Goal: Task Accomplishment & Management: Complete application form

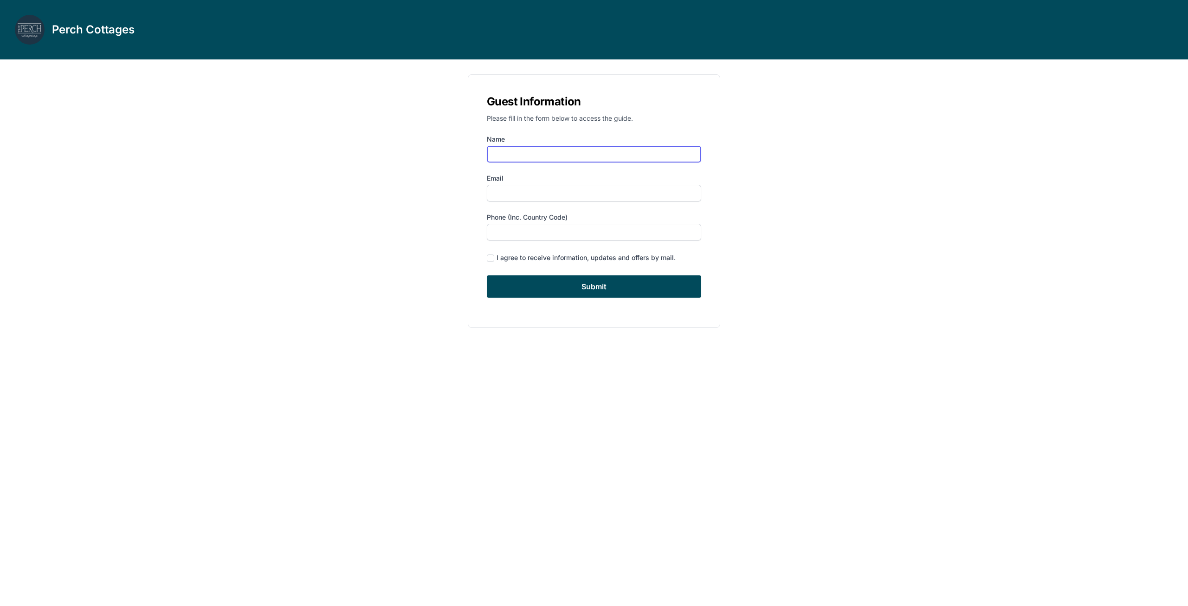
click at [511, 149] on input "Name" at bounding box center [594, 154] width 214 height 17
type input "[PERSON_NAME]"
click at [518, 194] on input "Email" at bounding box center [594, 193] width 214 height 17
type input "[EMAIL_ADDRESS][DOMAIN_NAME]"
click at [510, 233] on input "Phone (inc. country code)" at bounding box center [594, 232] width 214 height 17
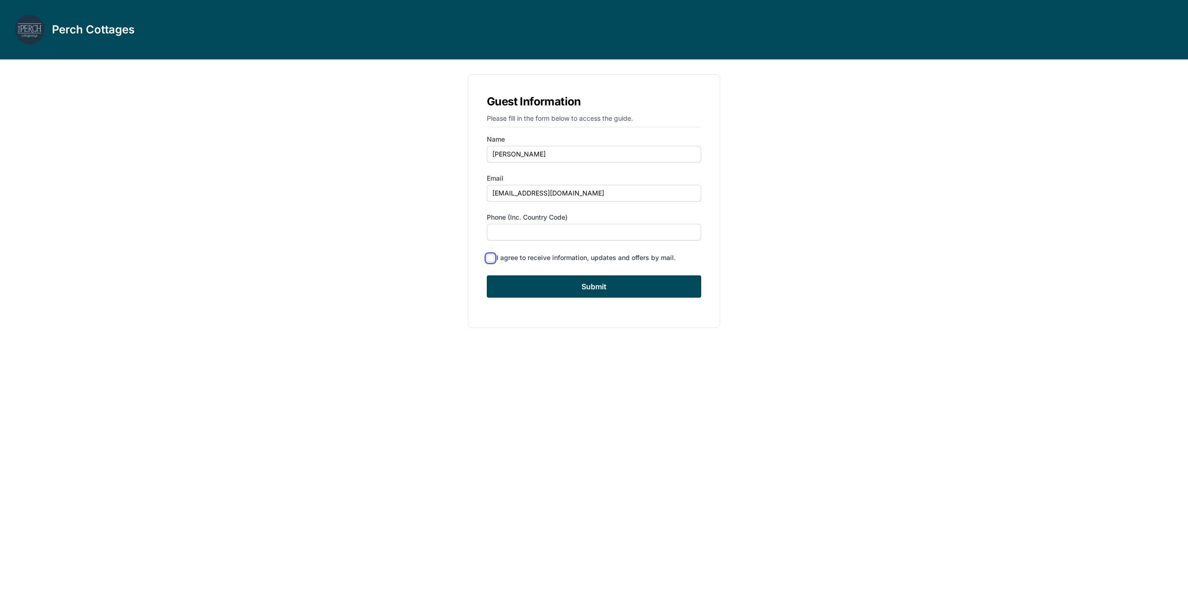
click at [491, 257] on input "checkbox" at bounding box center [490, 257] width 7 height 7
checkbox input "true"
click at [551, 292] on input "Submit" at bounding box center [594, 286] width 214 height 22
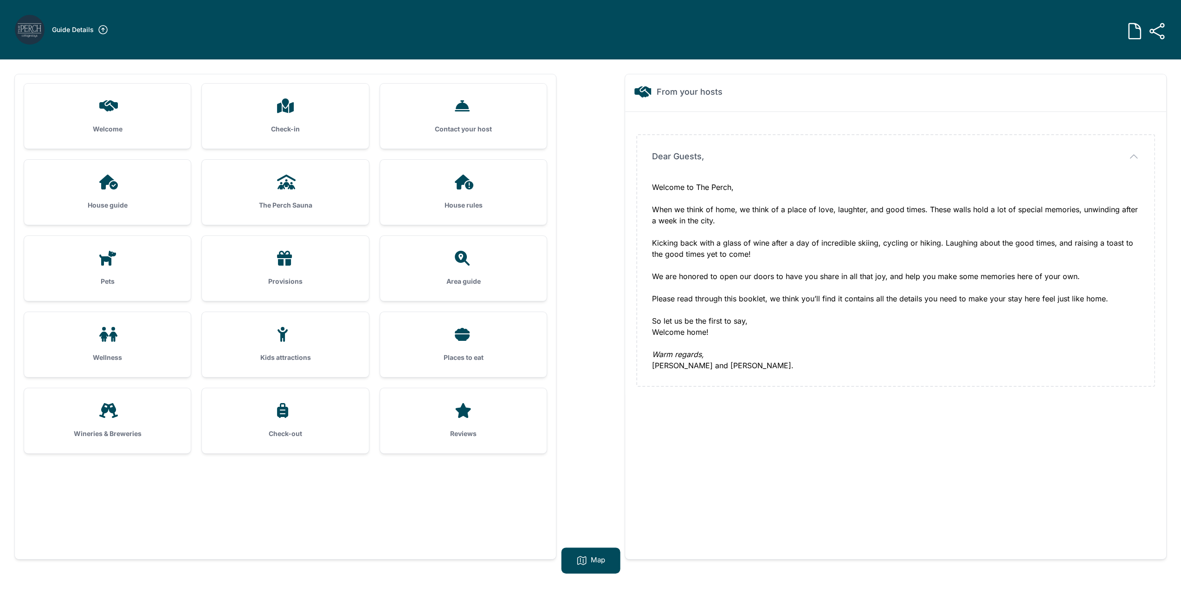
click at [478, 194] on div "House rules" at bounding box center [463, 192] width 167 height 65
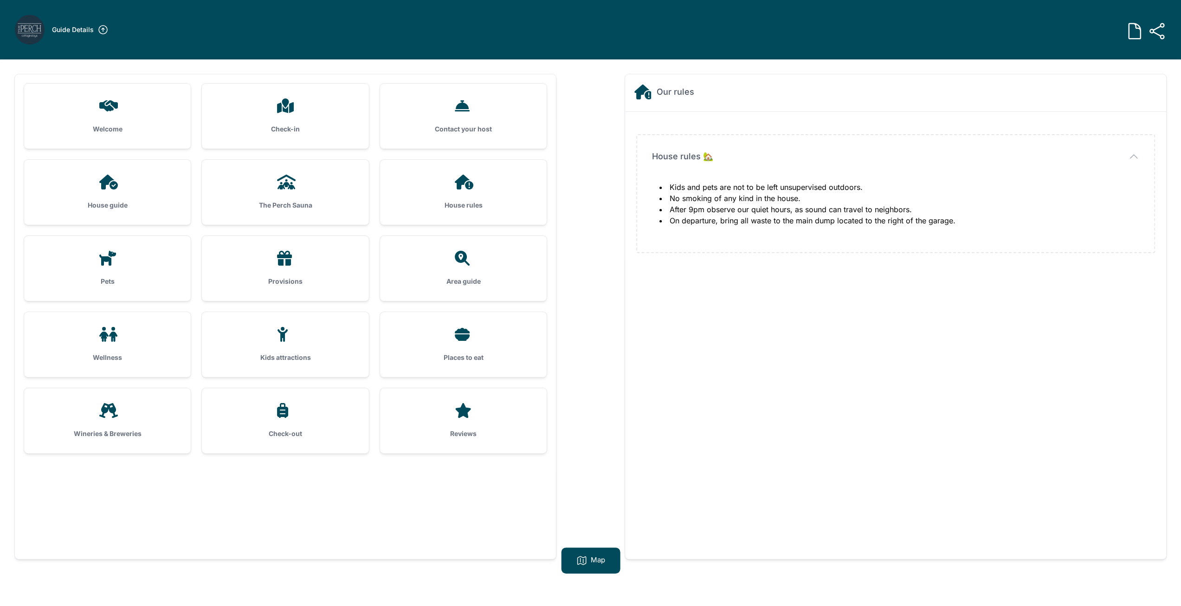
click at [151, 203] on h3 "House guide" at bounding box center [107, 204] width 137 height 9
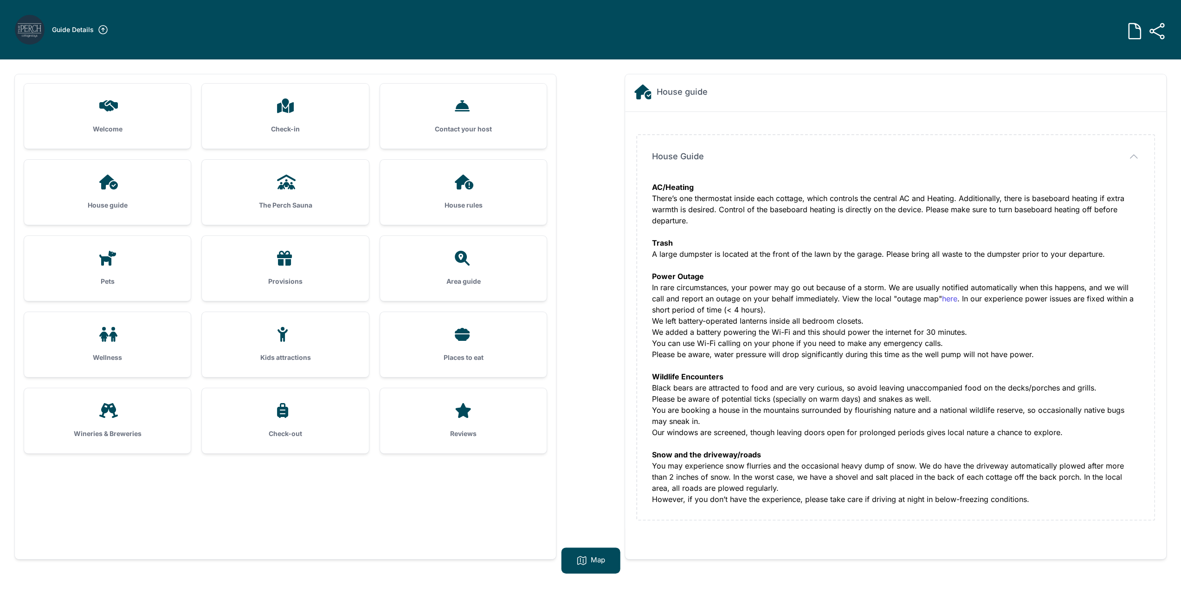
click at [116, 86] on div "Welcome" at bounding box center [107, 116] width 167 height 65
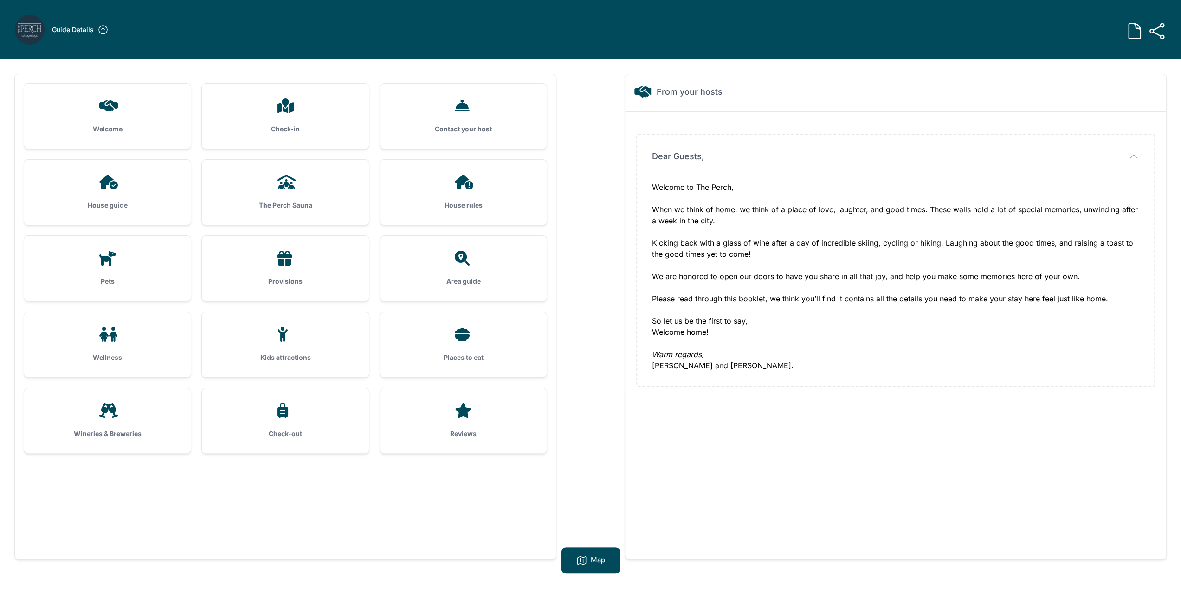
click at [487, 413] on div at bounding box center [463, 410] width 137 height 15
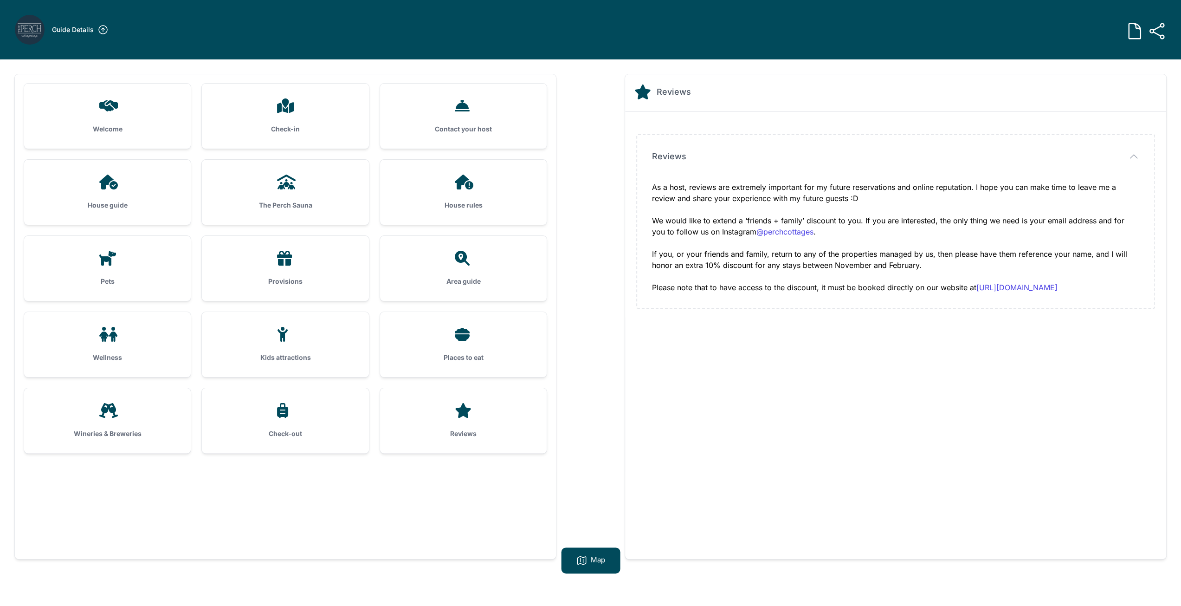
click at [314, 353] on h3 "Kids attractions" at bounding box center [285, 357] width 137 height 9
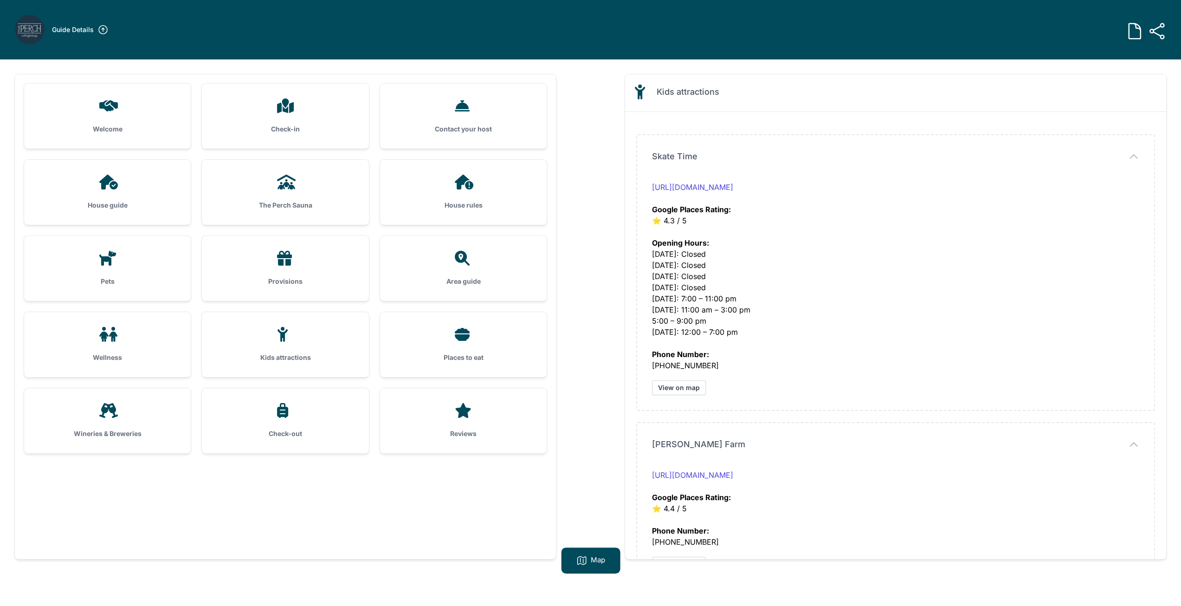
click at [455, 338] on icon at bounding box center [463, 334] width 22 height 15
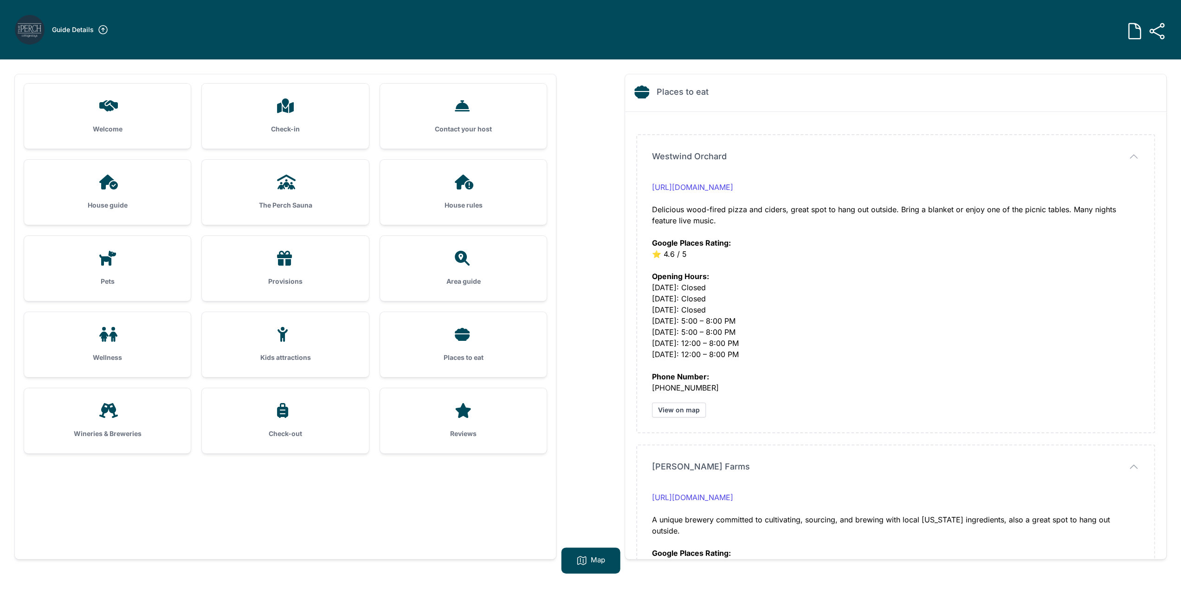
click at [458, 276] on div "Area guide" at bounding box center [463, 268] width 167 height 65
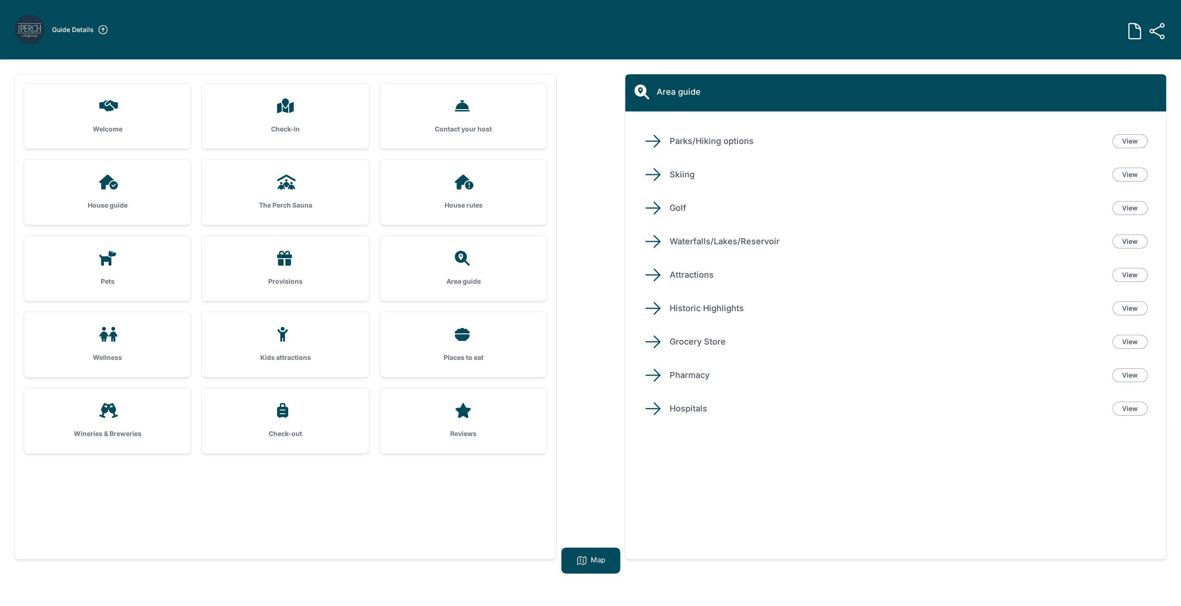
click at [484, 200] on h3 "House rules" at bounding box center [463, 204] width 137 height 9
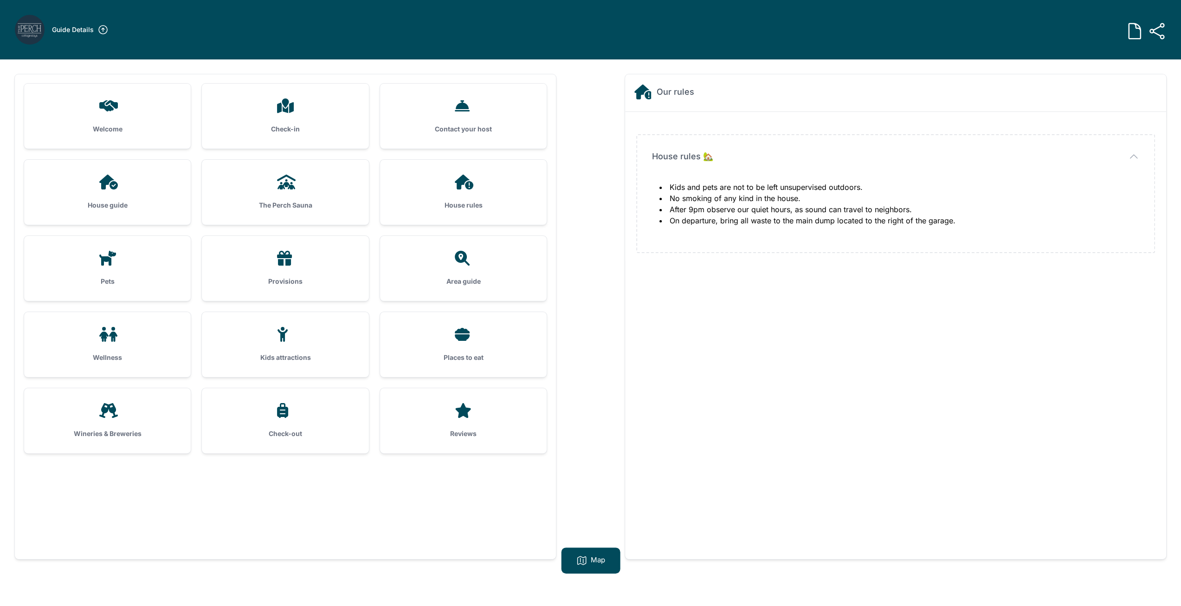
click at [104, 116] on div "Welcome" at bounding box center [107, 116] width 167 height 65
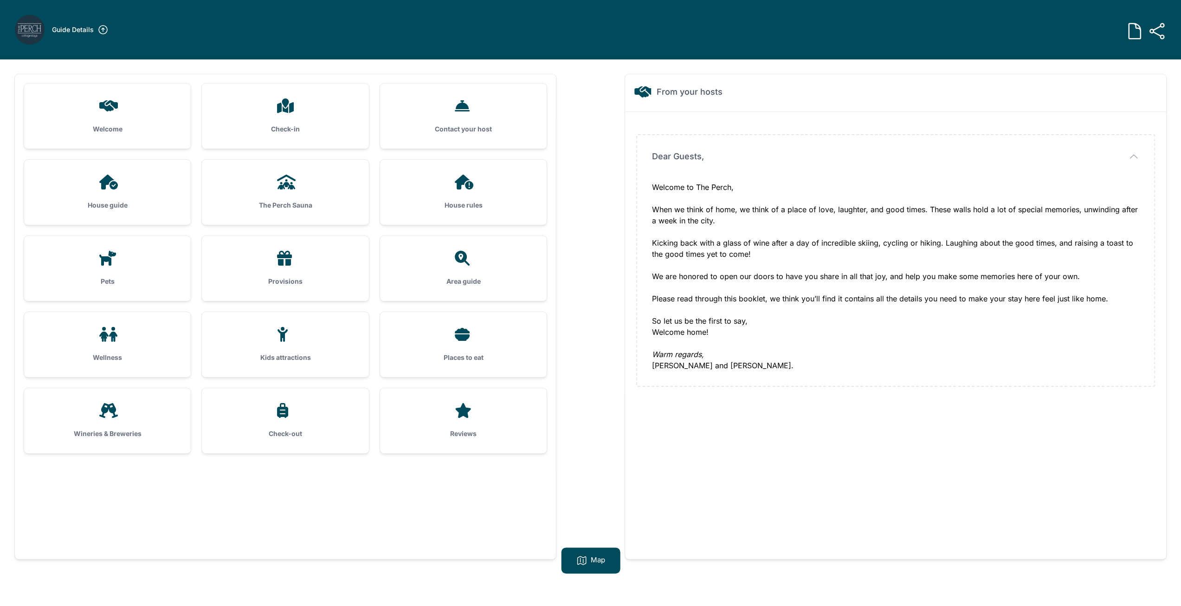
click at [103, 31] on icon at bounding box center [102, 29] width 11 height 11
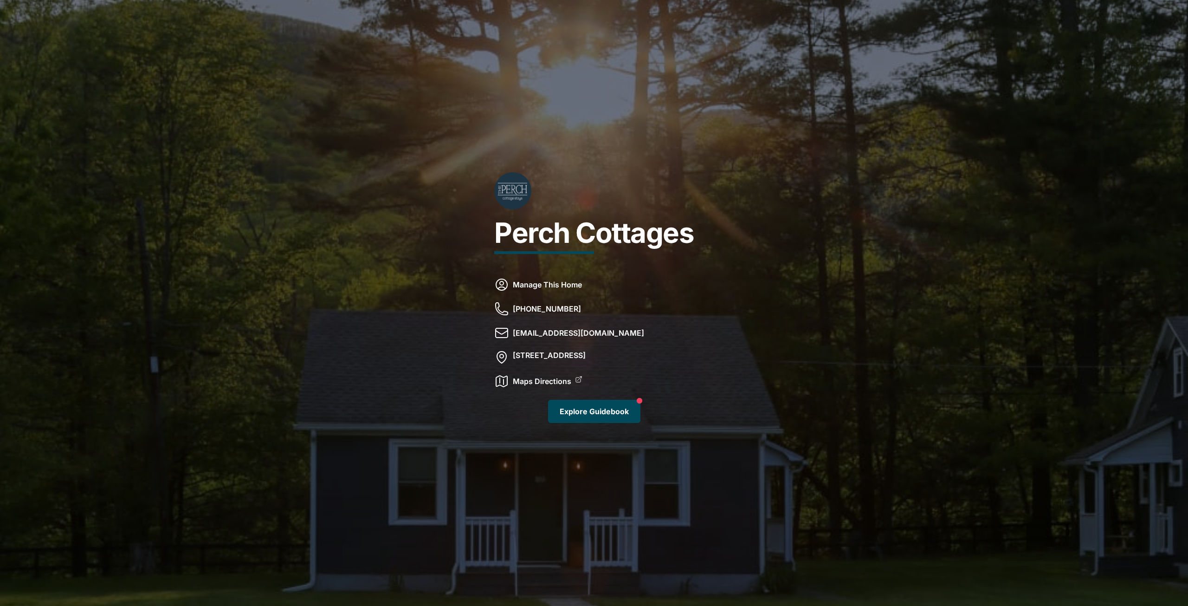
click at [612, 405] on link "Explore Guidebook" at bounding box center [594, 411] width 92 height 23
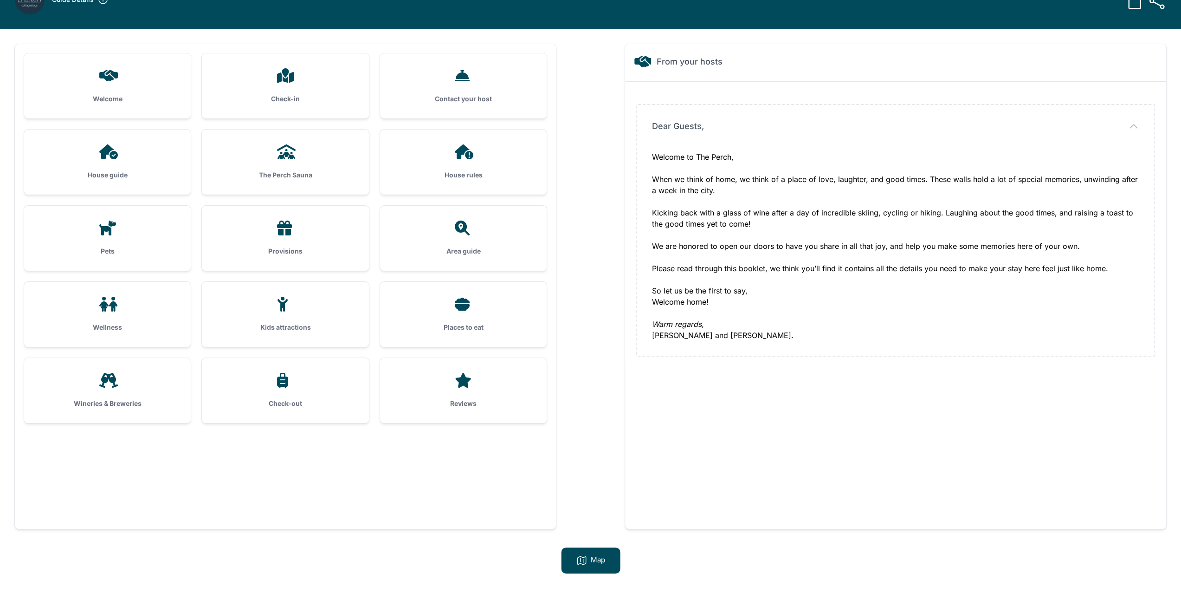
scroll to position [59, 0]
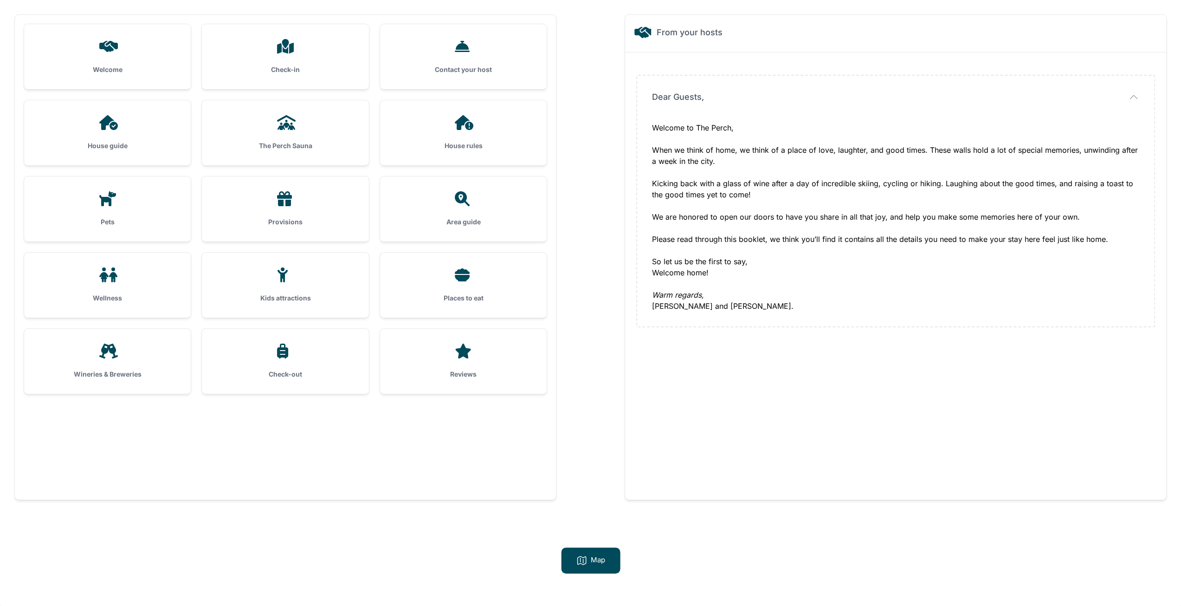
click at [92, 387] on div "Wineries & Breweries" at bounding box center [107, 361] width 167 height 65
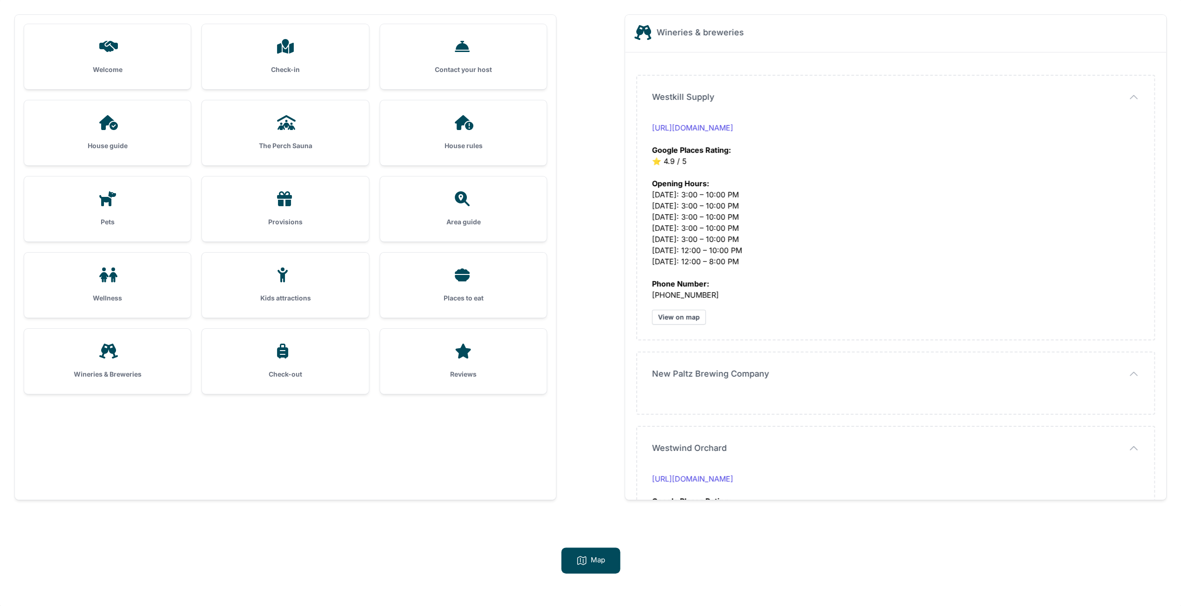
click at [255, 275] on div at bounding box center [285, 274] width 137 height 15
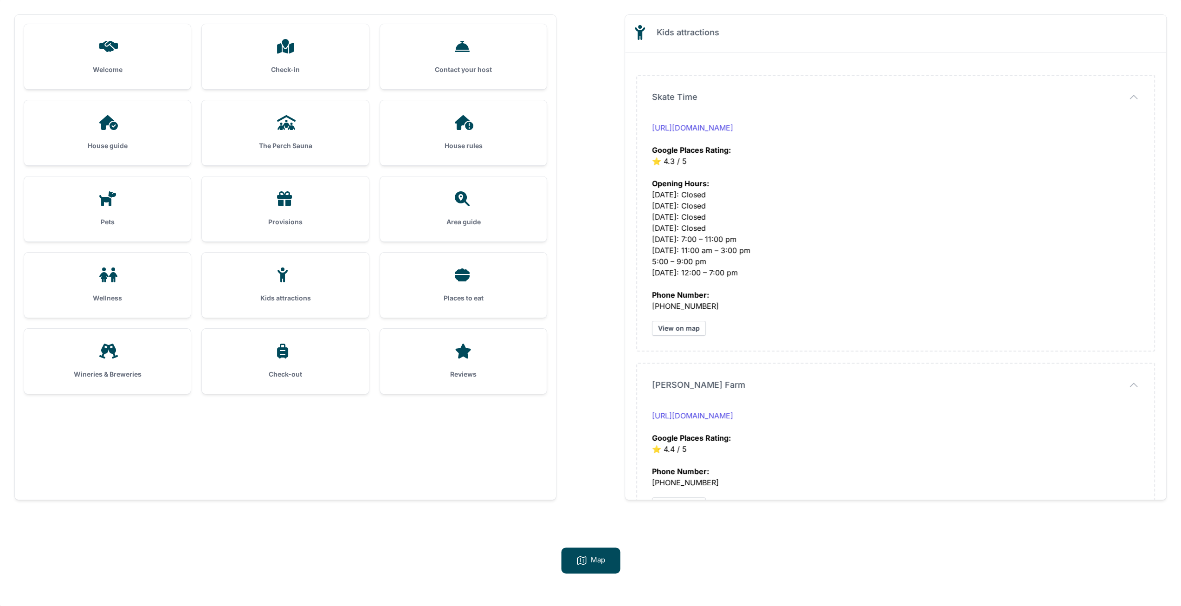
click at [275, 213] on div "Provisions" at bounding box center [285, 208] width 167 height 65
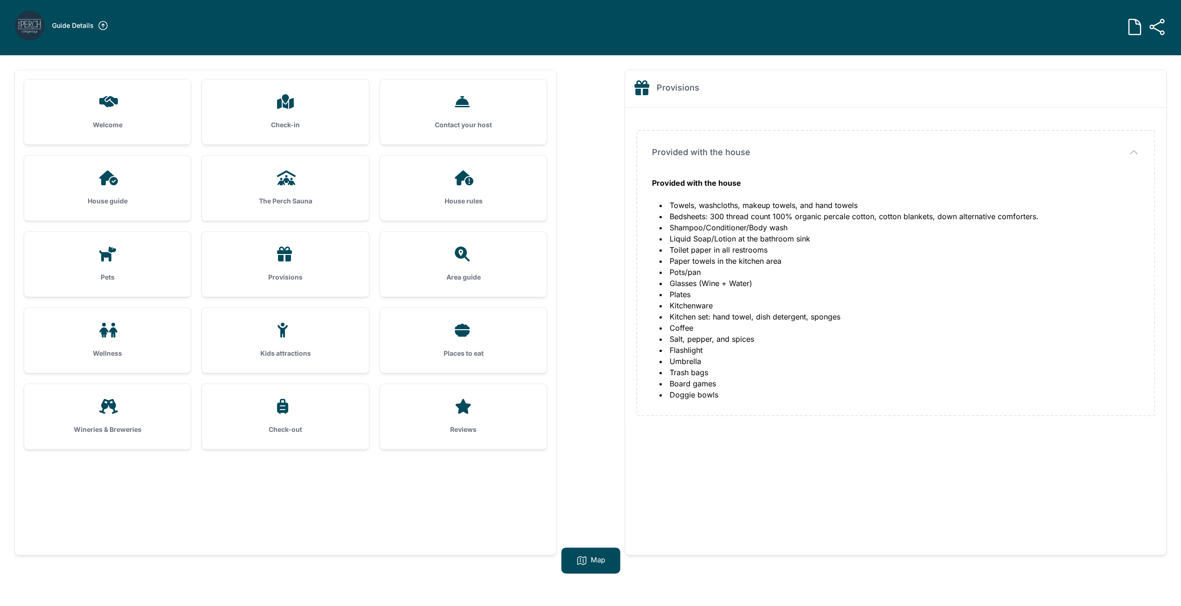
scroll to position [0, 0]
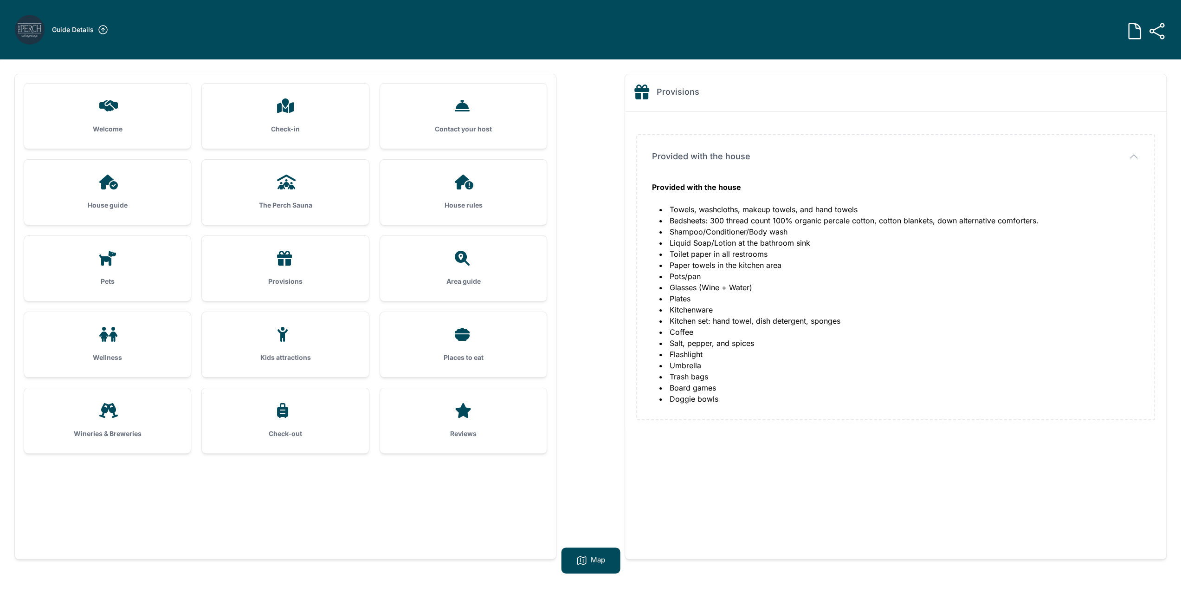
click at [322, 191] on div "The Perch Sauna" at bounding box center [285, 192] width 167 height 65
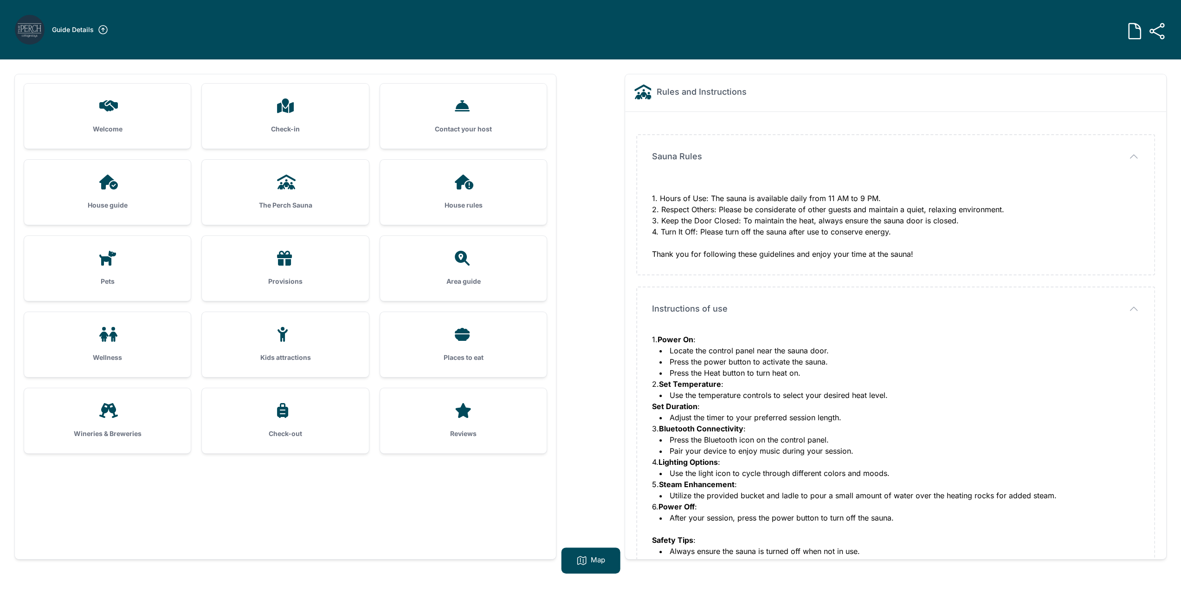
click at [299, 112] on div at bounding box center [285, 105] width 137 height 15
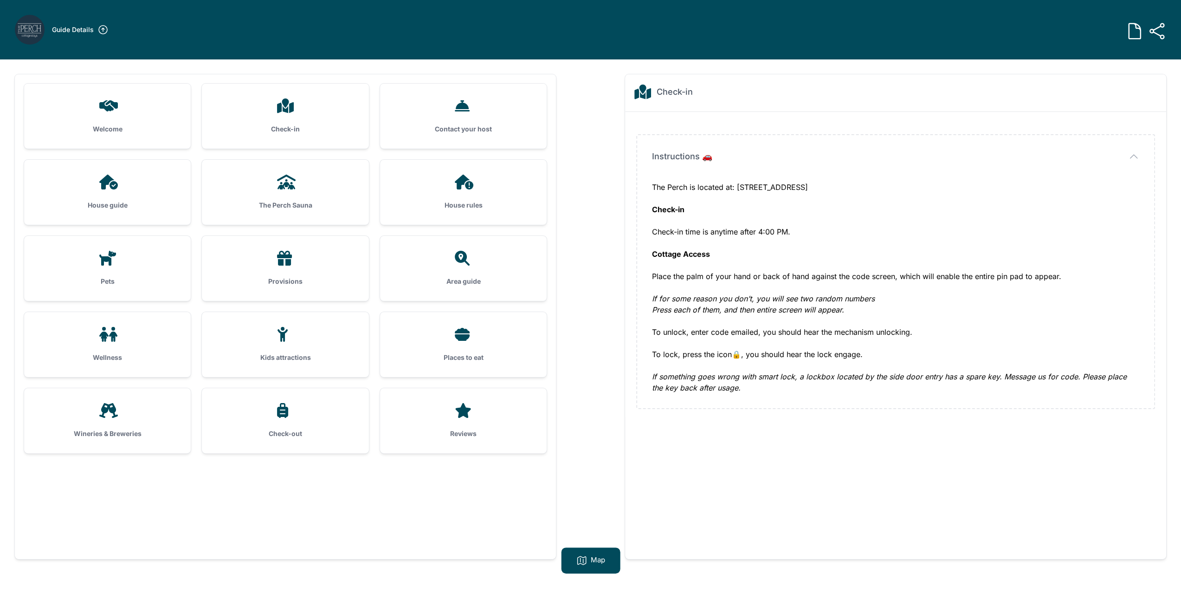
click at [511, 116] on div "Contact your host" at bounding box center [463, 116] width 167 height 65
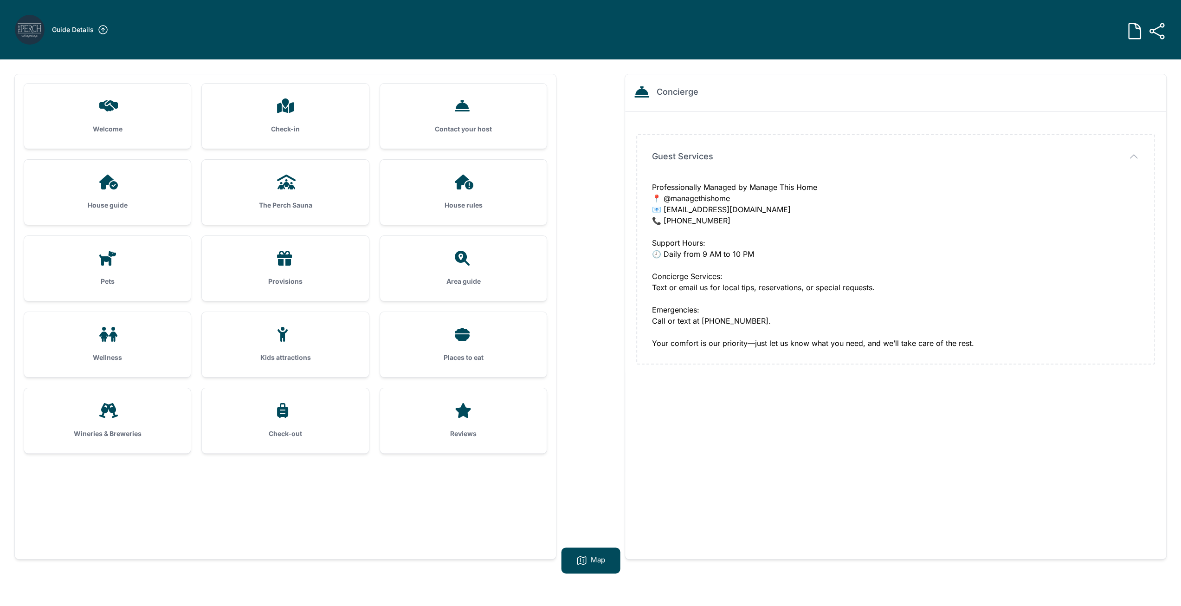
click at [478, 184] on div at bounding box center [463, 181] width 137 height 15
